Goal: Book appointment/travel/reservation

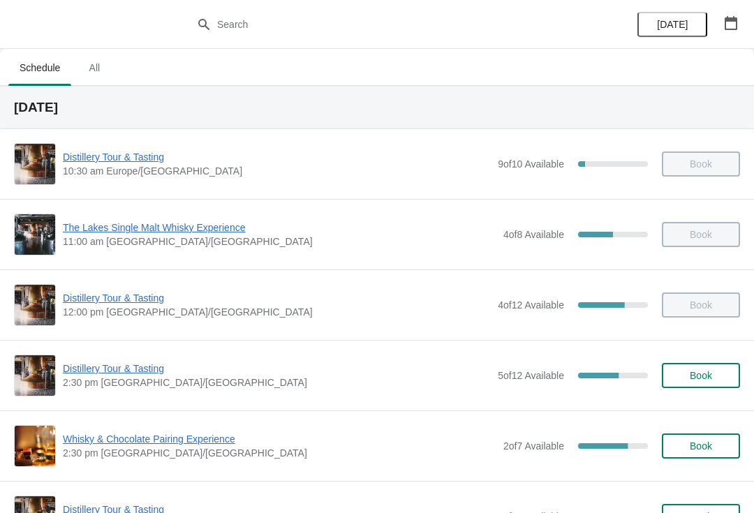
click at [68, 441] on span "Whisky & Chocolate Pairing Experience" at bounding box center [279, 439] width 433 height 14
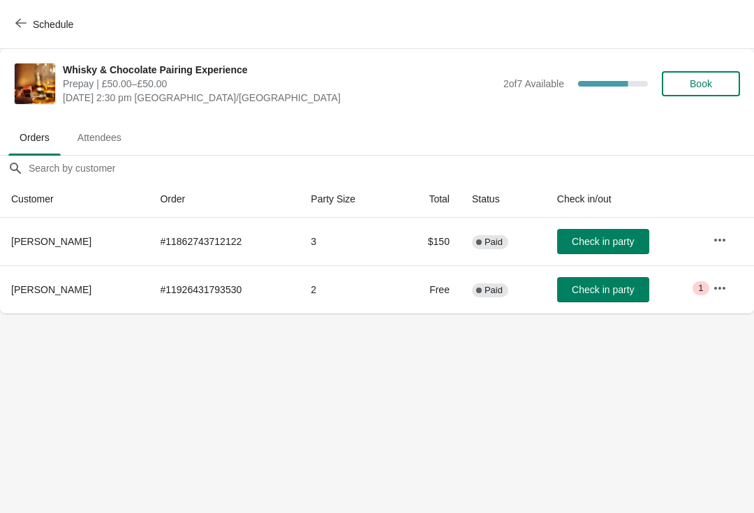
click at [597, 286] on span "Check in party" at bounding box center [603, 289] width 62 height 11
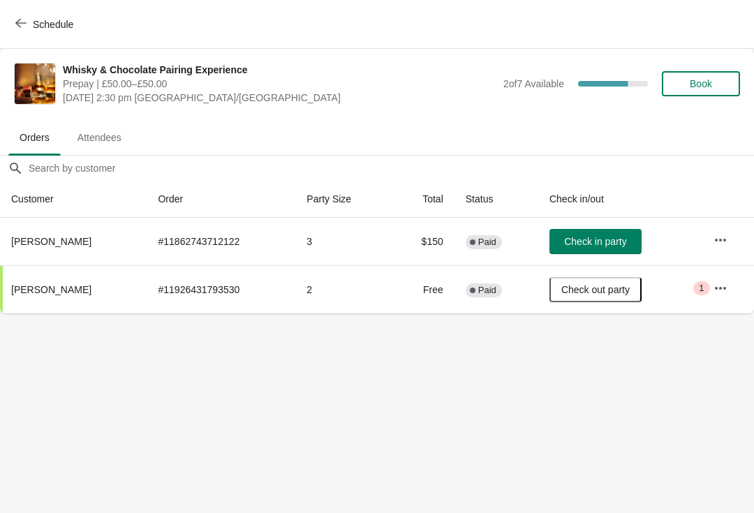
click at [701, 292] on span "1" at bounding box center [701, 288] width 5 height 11
click at [719, 292] on icon "button" at bounding box center [720, 288] width 14 height 14
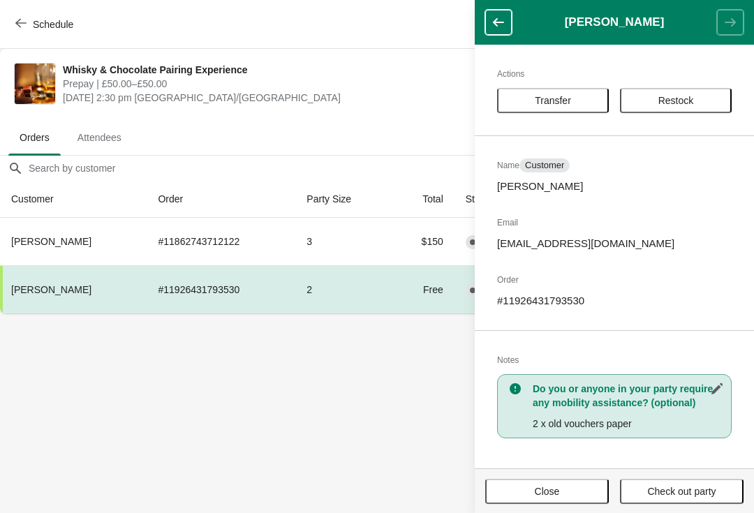
click at [359, 394] on body "Schedule Whisky & Chocolate Pairing Experience Prepay | £50.00–£50.00 Sunday, S…" at bounding box center [377, 256] width 754 height 513
click at [500, 10] on button "button" at bounding box center [498, 22] width 27 height 25
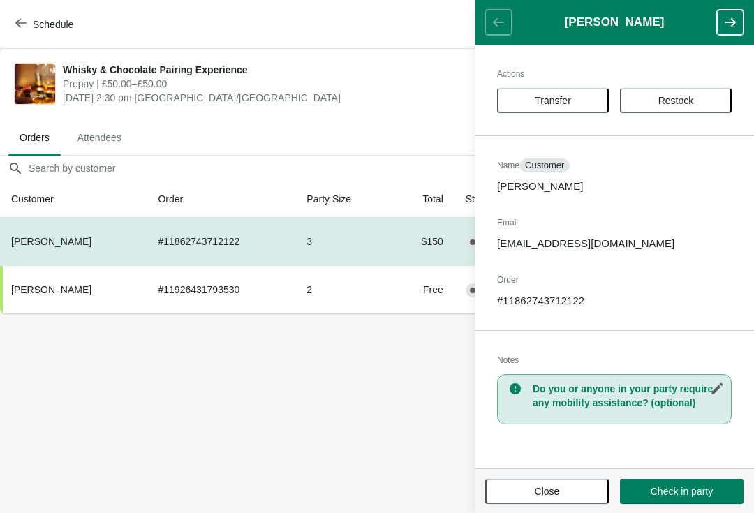
scroll to position [0, 1]
click at [570, 486] on span "Close" at bounding box center [547, 491] width 98 height 11
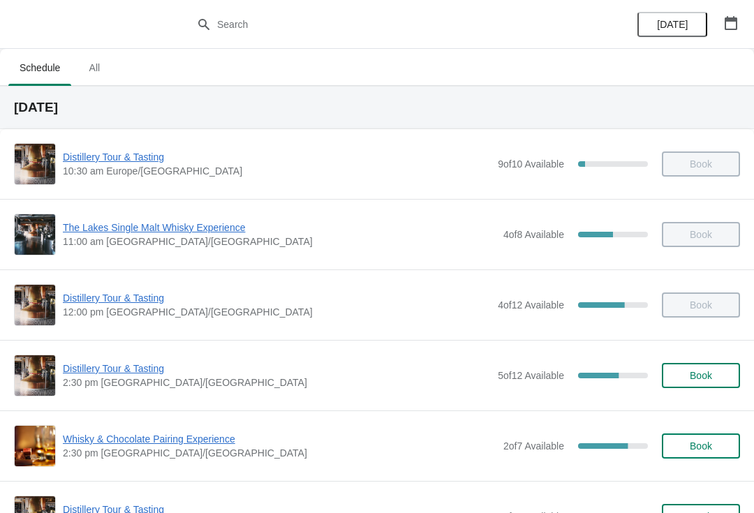
scroll to position [43, 0]
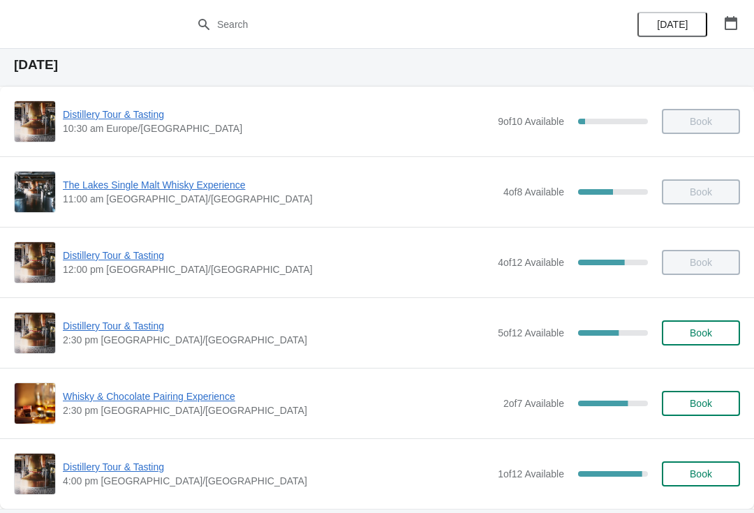
click at [128, 331] on span "Distillery Tour & Tasting" at bounding box center [277, 326] width 428 height 14
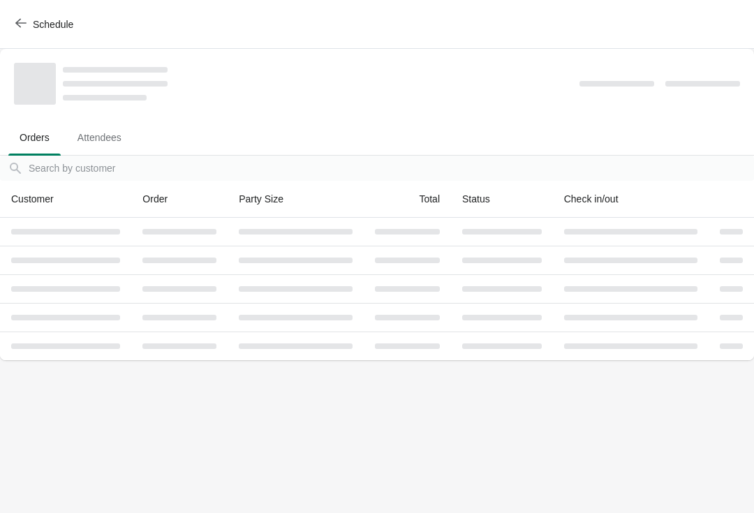
scroll to position [0, 0]
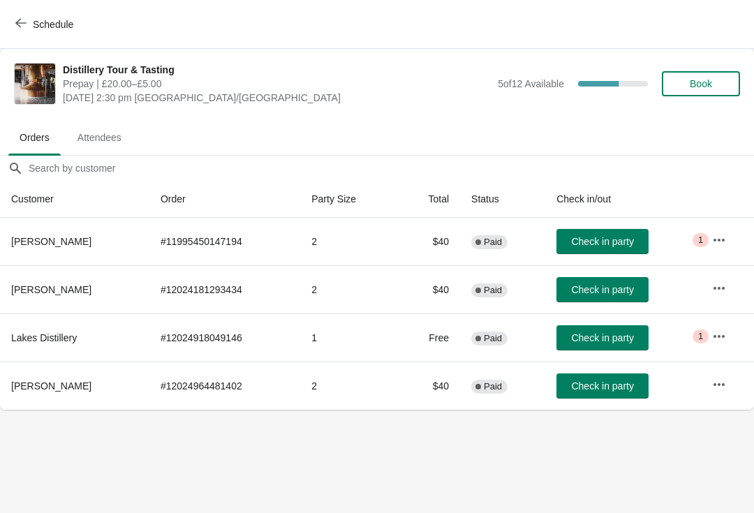
click at [586, 283] on button "Check in party" at bounding box center [602, 289] width 92 height 25
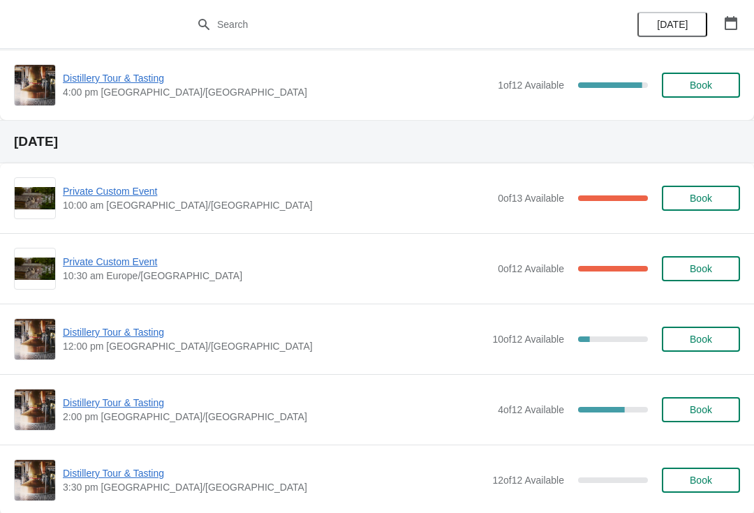
scroll to position [431, 0]
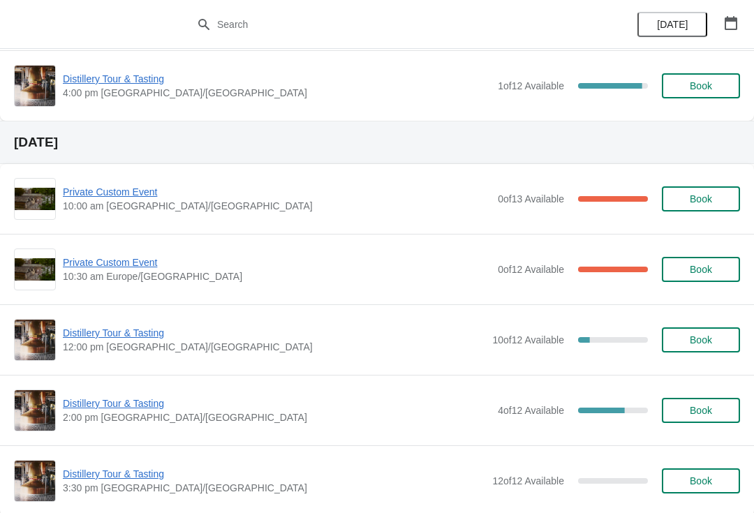
click at [129, 186] on span "Private Custom Event" at bounding box center [277, 192] width 428 height 14
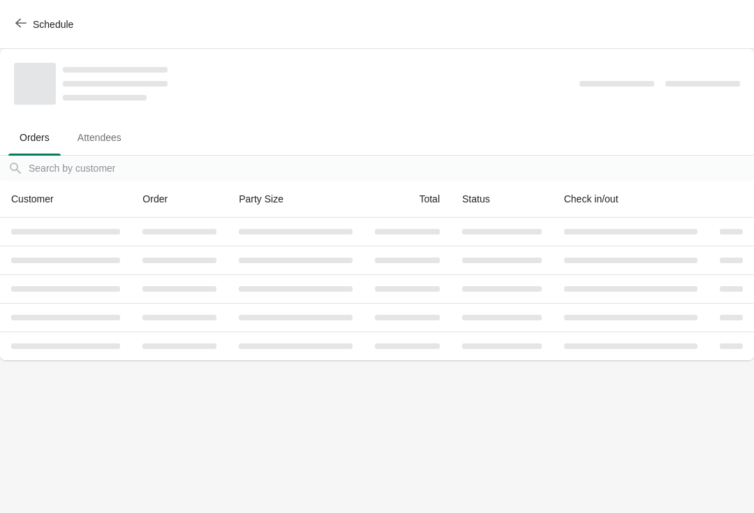
scroll to position [0, 0]
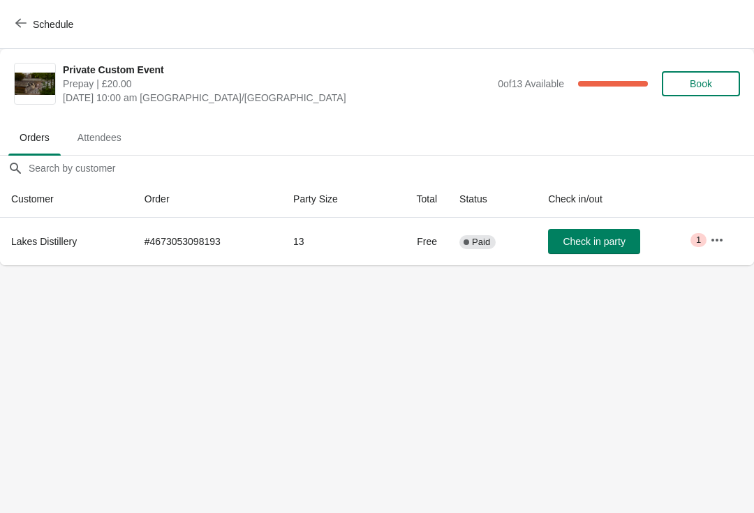
click at [708, 241] on button "button" at bounding box center [716, 240] width 25 height 25
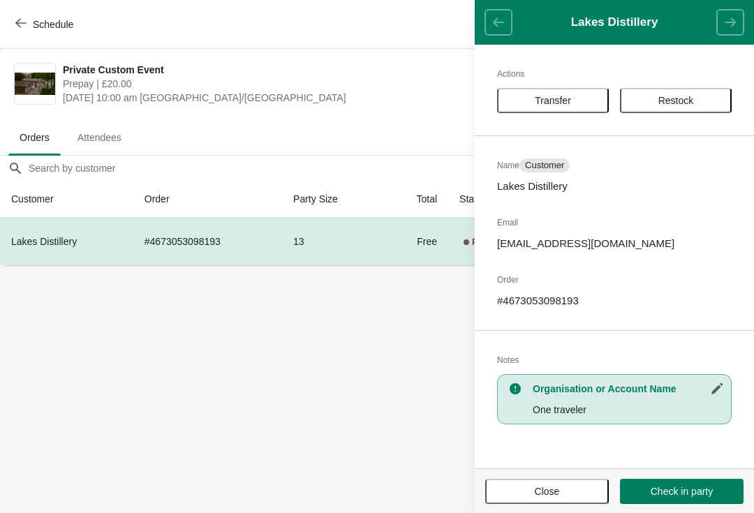
click at [560, 491] on span "Close" at bounding box center [547, 491] width 98 height 11
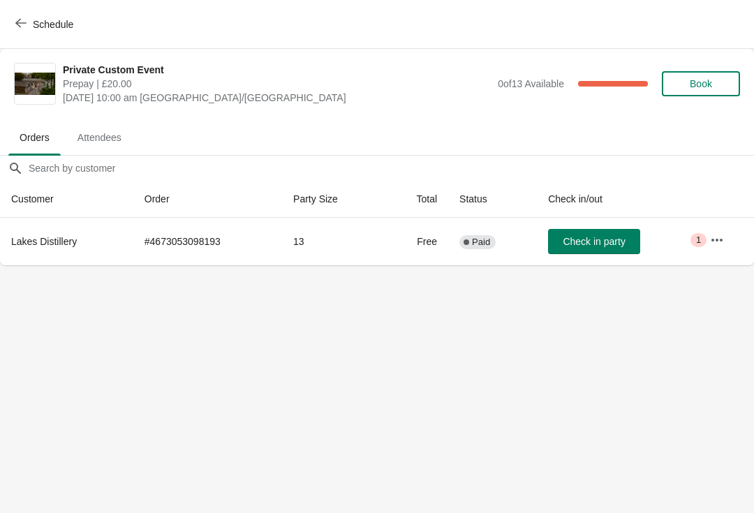
click at [28, 16] on button "Schedule" at bounding box center [45, 24] width 77 height 25
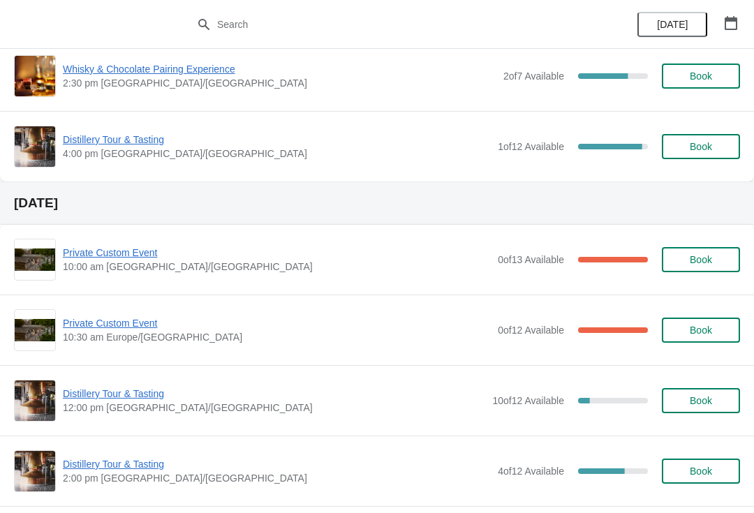
scroll to position [371, 0]
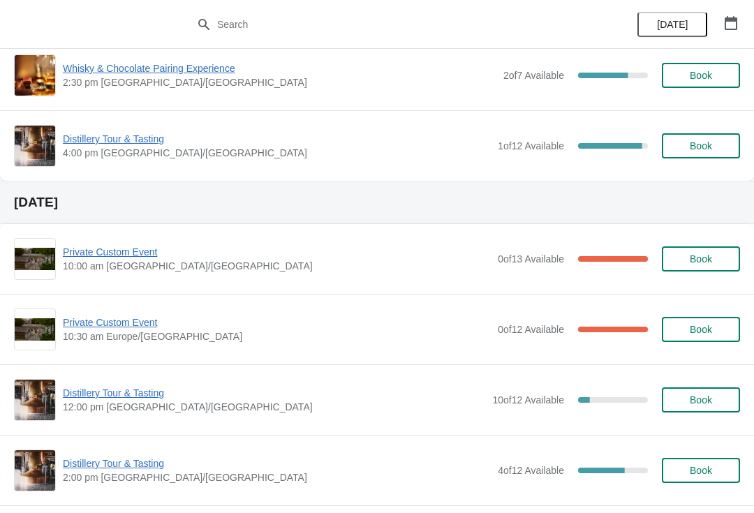
click at [124, 318] on span "Private Custom Event" at bounding box center [277, 322] width 428 height 14
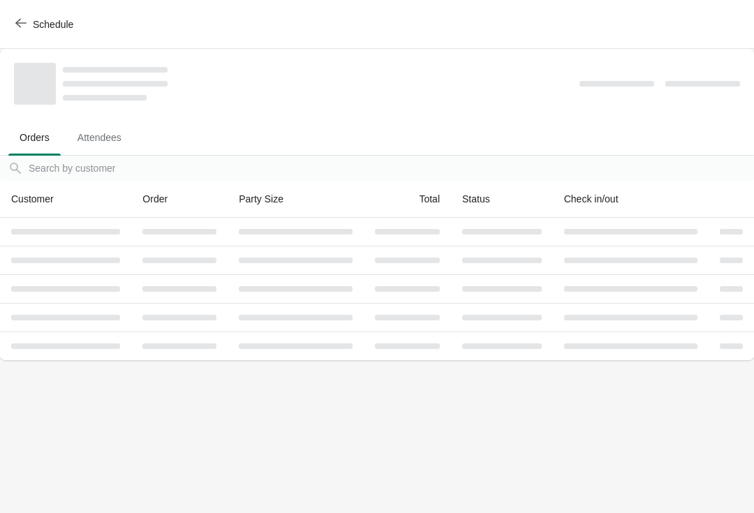
scroll to position [0, 0]
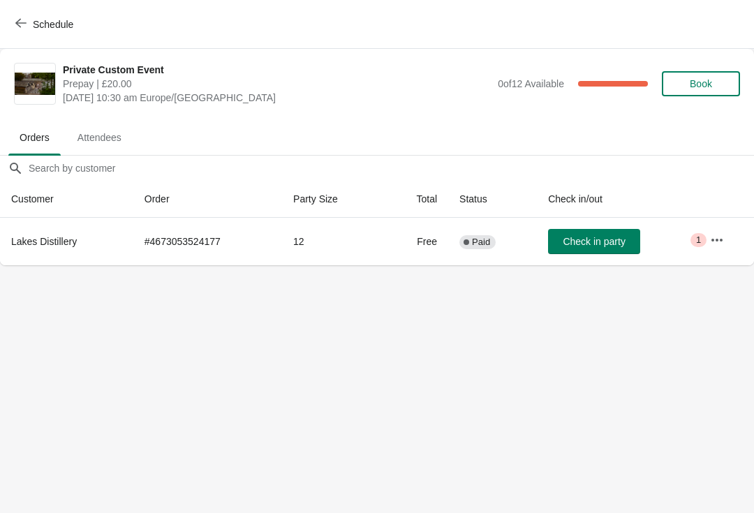
click at [720, 237] on icon "button" at bounding box center [717, 240] width 14 height 14
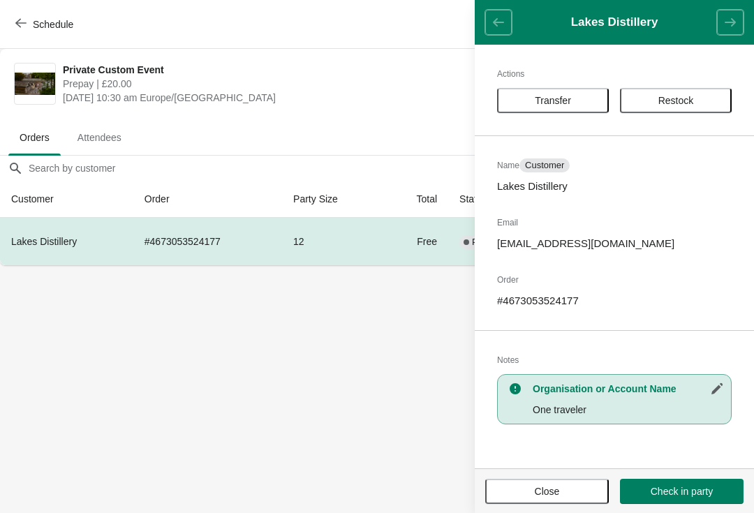
click at [562, 501] on button "Close" at bounding box center [547, 491] width 124 height 25
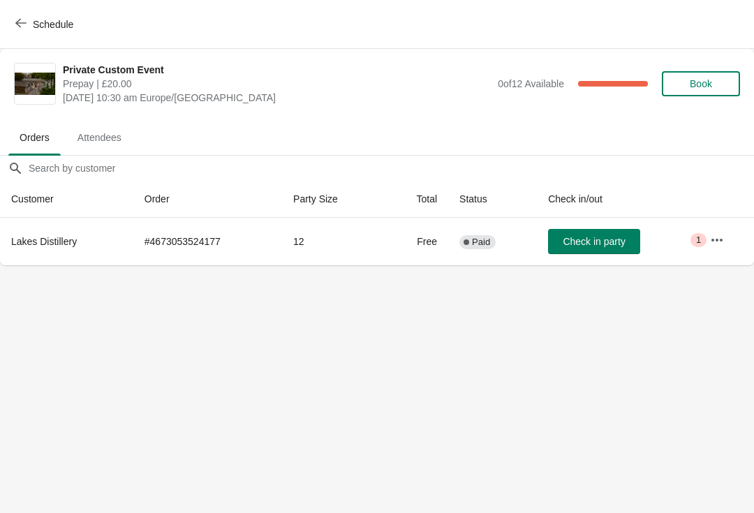
click at [20, 31] on button "Schedule" at bounding box center [45, 24] width 77 height 25
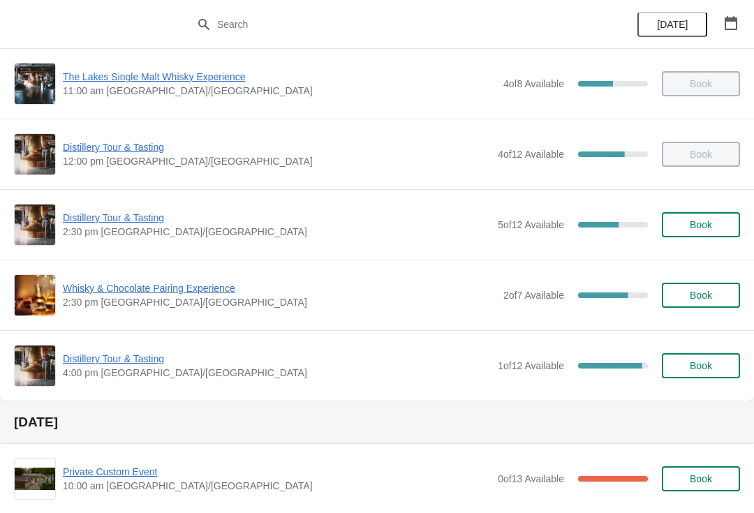
scroll to position [149, 0]
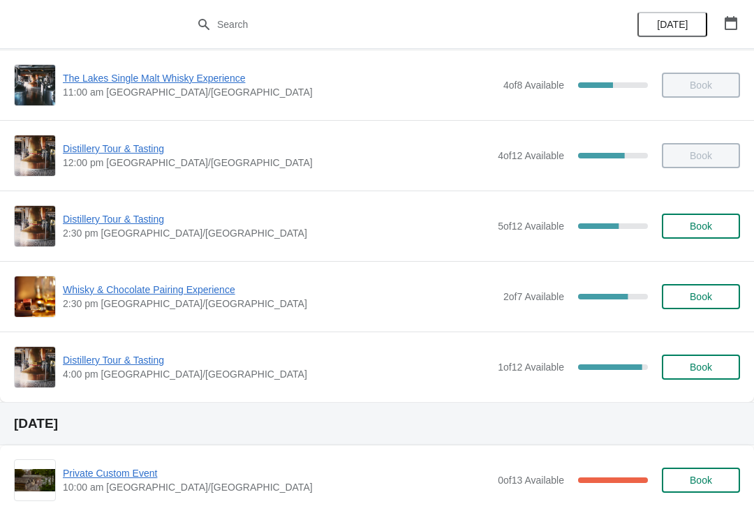
click at [710, 230] on span "Book" at bounding box center [700, 226] width 22 height 11
